Goal: Navigation & Orientation: Find specific page/section

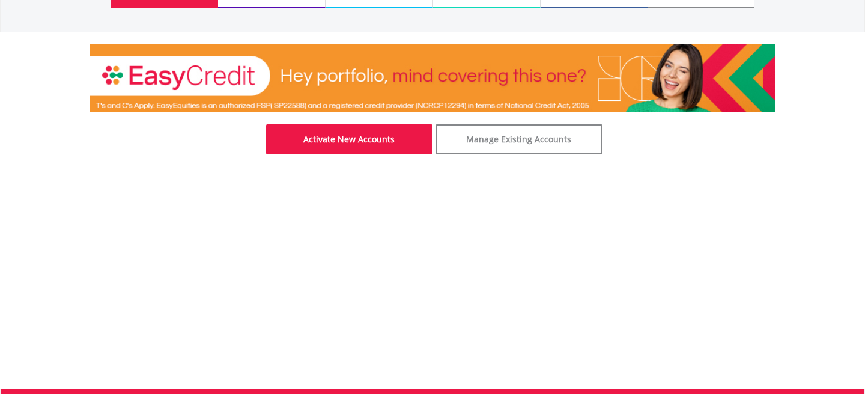
scroll to position [130, 0]
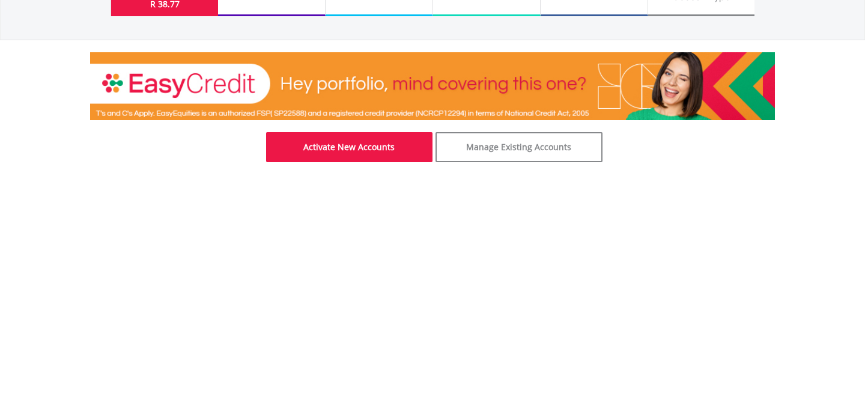
click at [326, 144] on link "Activate New Accounts" at bounding box center [349, 147] width 167 height 30
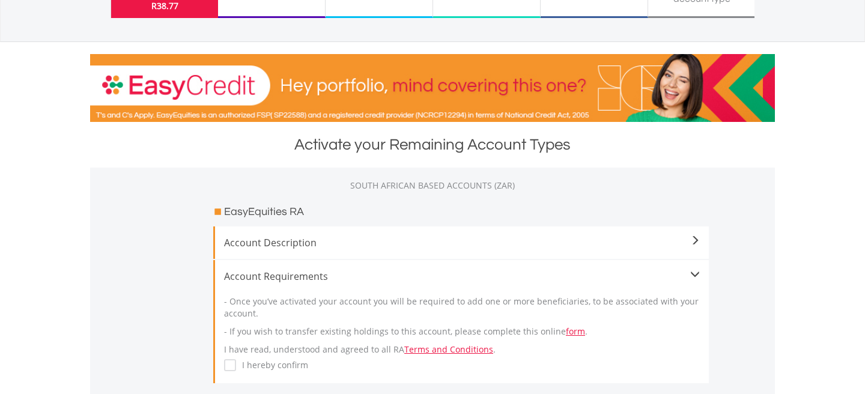
scroll to position [127, 0]
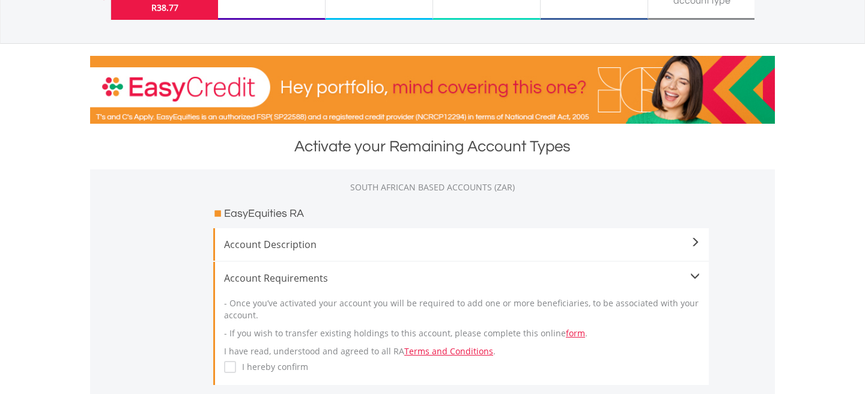
click at [694, 241] on span at bounding box center [695, 243] width 10 height 10
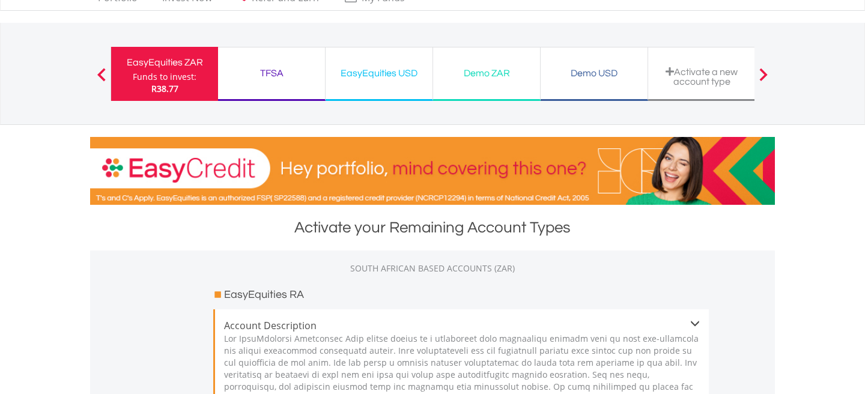
scroll to position [0, 0]
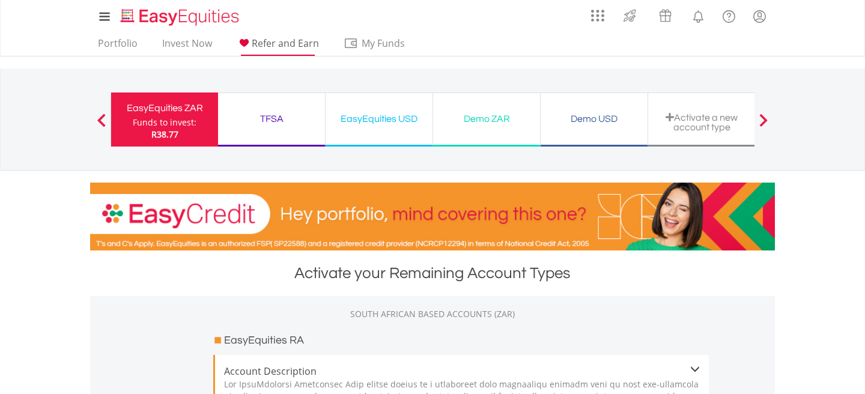
click at [274, 41] on span "Refer and Earn" at bounding box center [285, 43] width 67 height 13
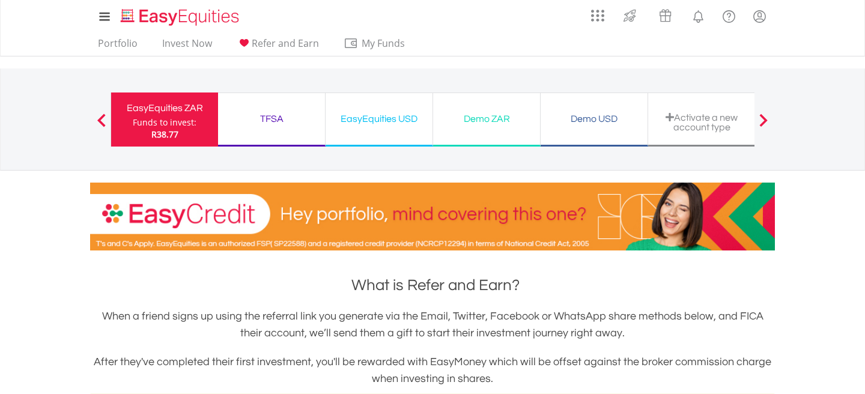
scroll to position [1, 0]
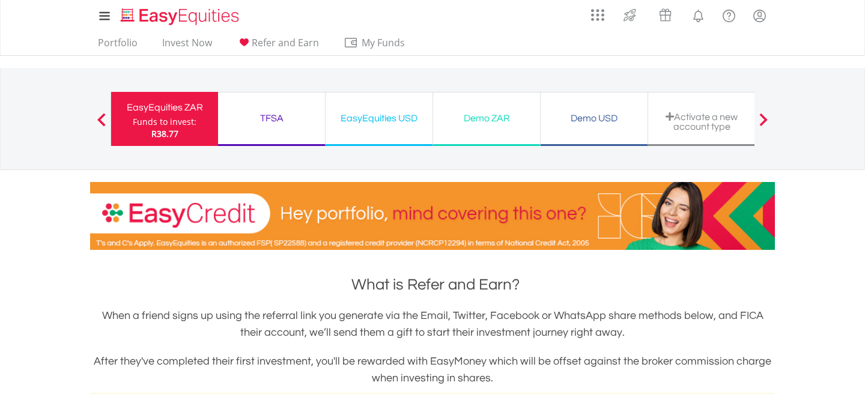
click at [102, 118] on span at bounding box center [101, 119] width 8 height 13
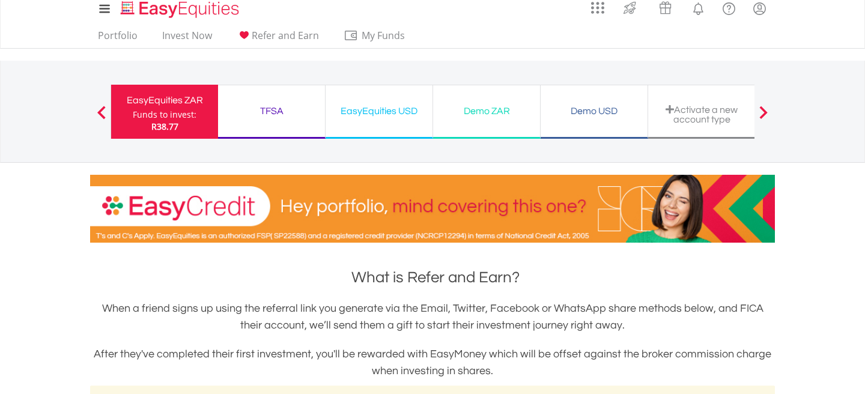
scroll to position [0, 0]
